Goal: Task Accomplishment & Management: Manage account settings

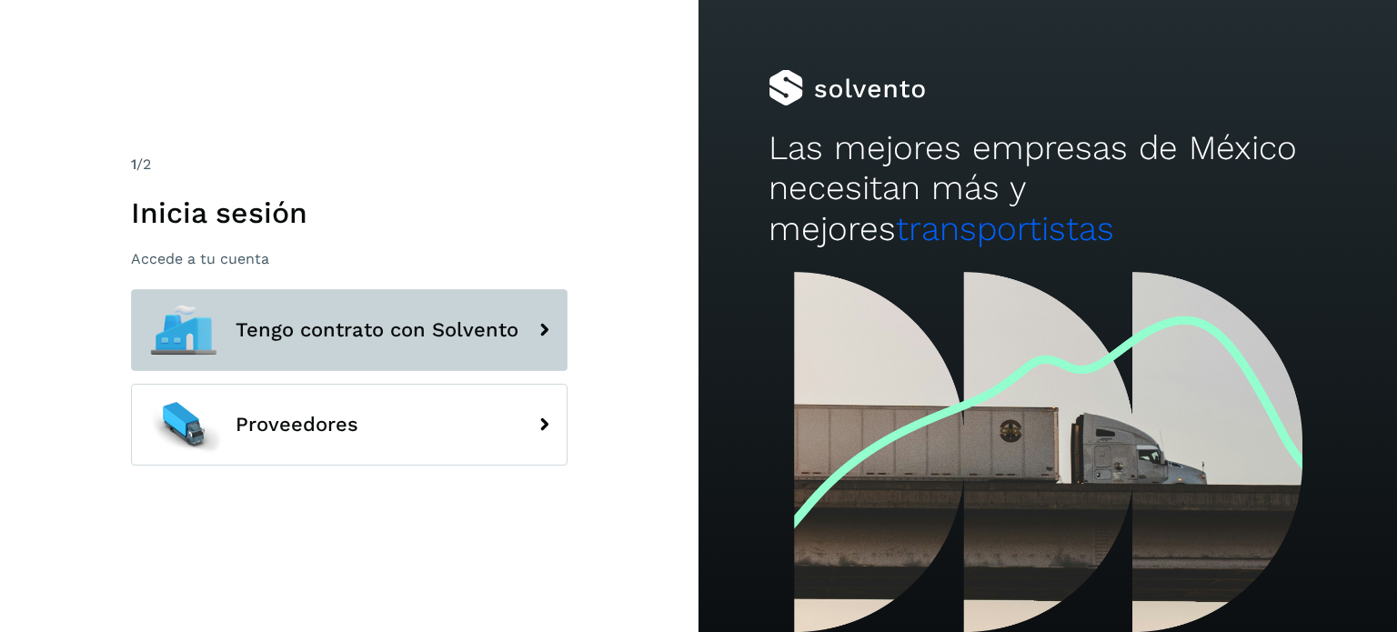
click at [263, 341] on span "Tengo contrato con Solvento" at bounding box center [376, 330] width 283 height 22
click at [444, 332] on span "Tengo contrato con Solvento" at bounding box center [376, 330] width 283 height 22
click at [554, 336] on icon at bounding box center [544, 330] width 36 height 36
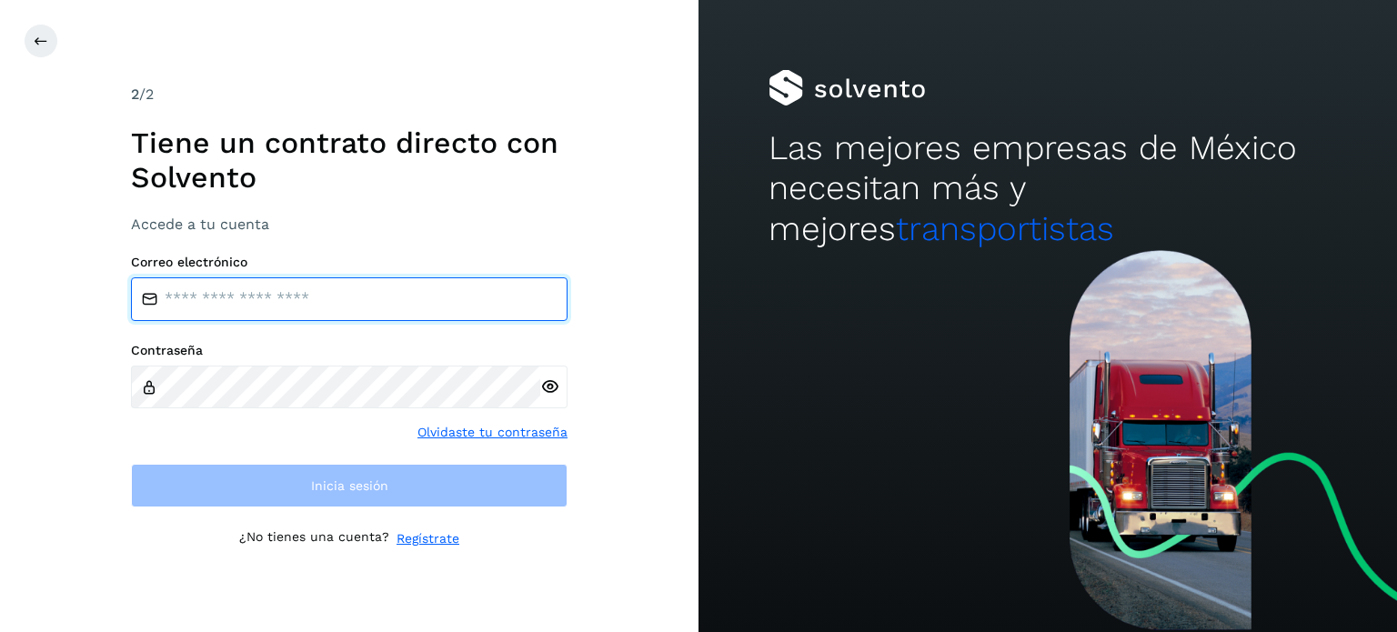
click at [404, 286] on input "email" at bounding box center [349, 299] width 436 height 44
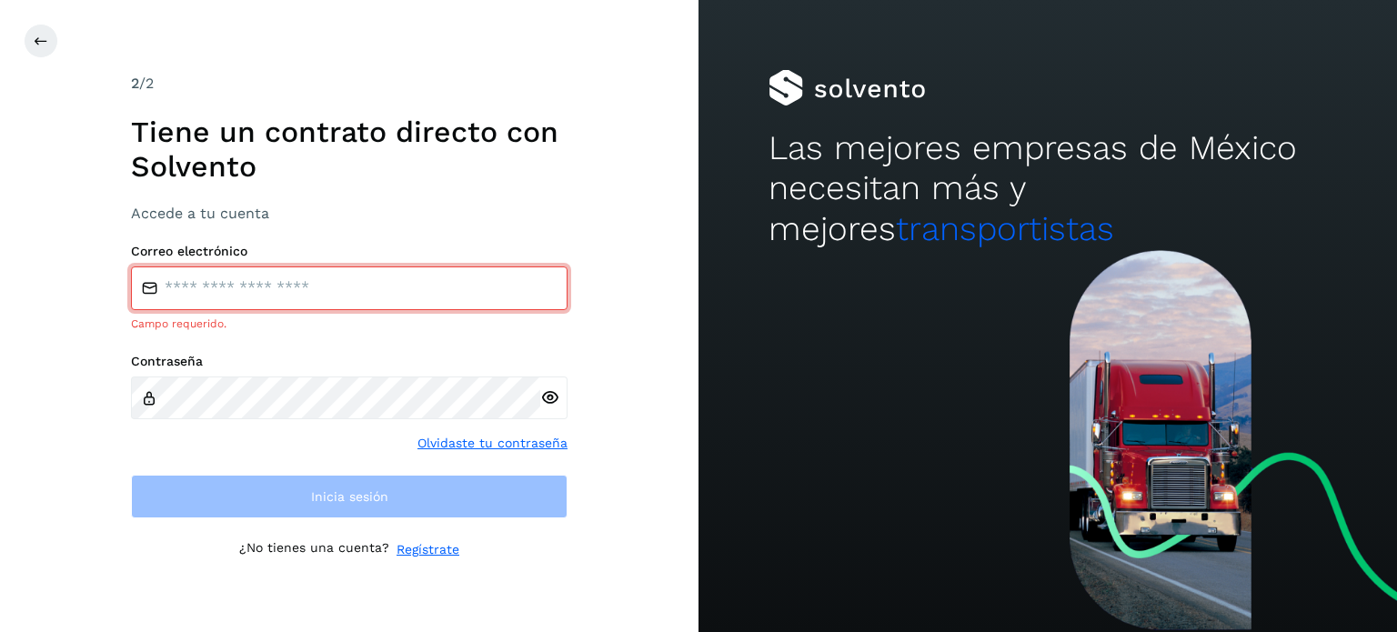
type input "**********"
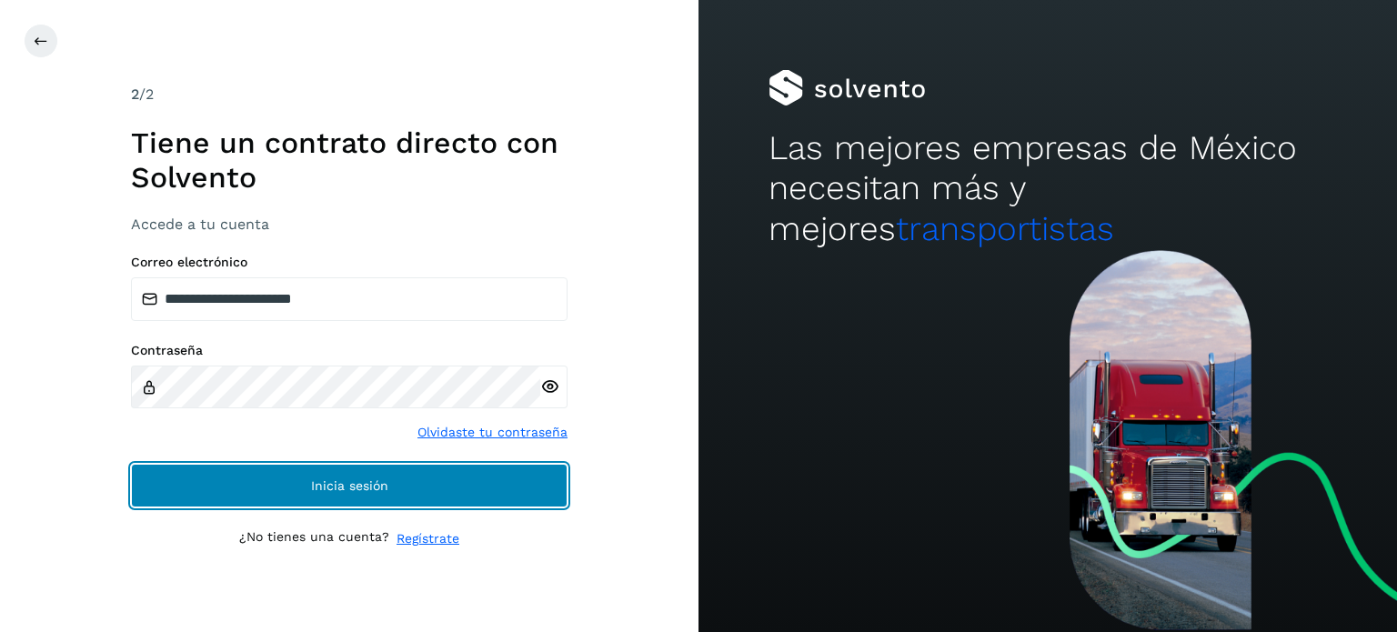
click at [324, 479] on span "Inicia sesión" at bounding box center [349, 485] width 77 height 13
click at [452, 468] on button "Inicia sesión" at bounding box center [349, 486] width 436 height 44
click at [369, 468] on button "Inicia sesión" at bounding box center [349, 486] width 436 height 44
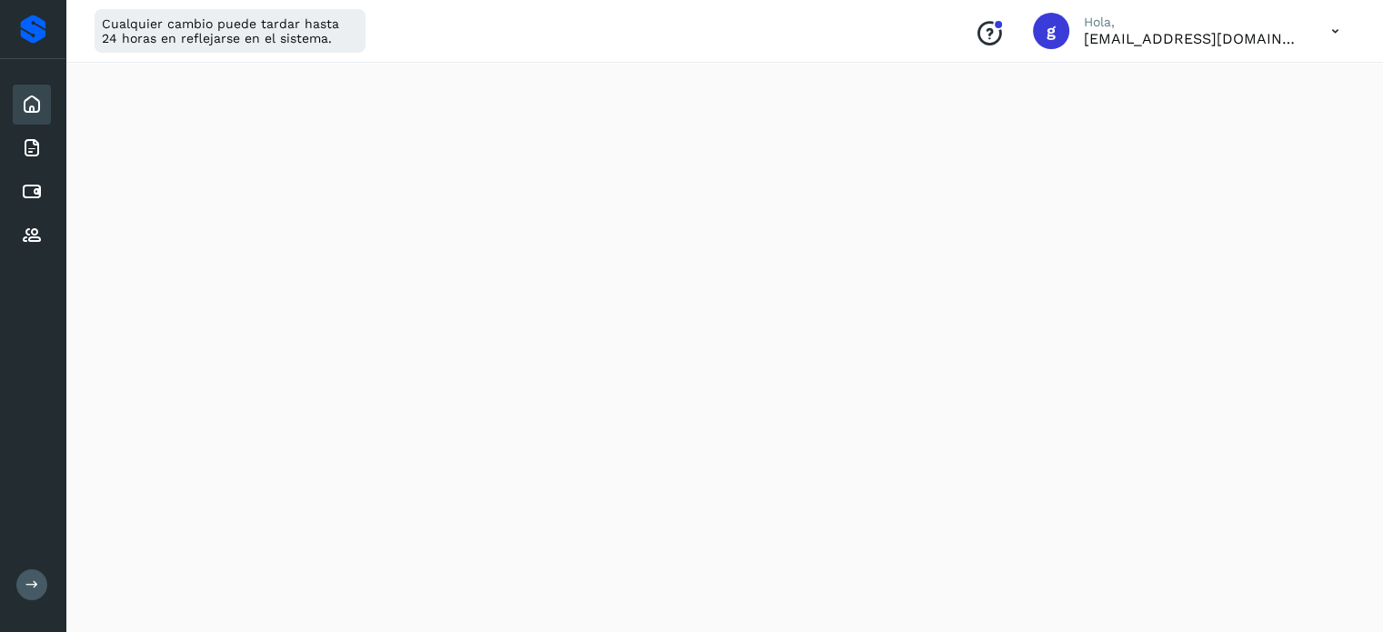
scroll to position [238, 0]
